Goal: Find specific page/section: Find specific page/section

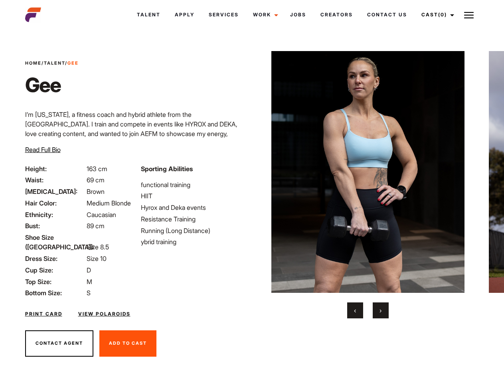
click at [435, 15] on link "Cast (0)" at bounding box center [436, 15] width 45 height 22
click at [469, 15] on img at bounding box center [469, 15] width 10 height 10
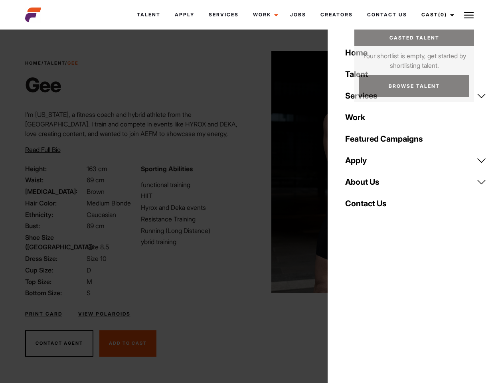
click at [367, 185] on img at bounding box center [368, 172] width 194 height 242
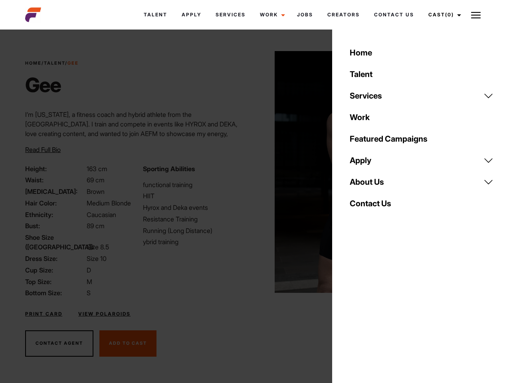
click at [252, 172] on div "Sporting Abilities functional training HIIT Hyrox and Deka events Resistance Tr…" at bounding box center [196, 231] width 117 height 134
click at [355, 310] on div "Home Talent Services Talent Casting Photography Videography Creative Hair and M…" at bounding box center [421, 191] width 179 height 383
click at [381, 310] on div "Home Talent Services Talent Casting Photography Videography Creative Hair and M…" at bounding box center [421, 191] width 179 height 383
